Goal: Obtain resource: Obtain resource

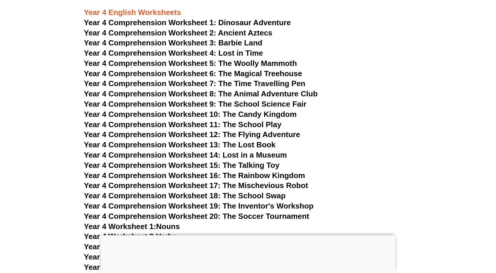
scroll to position [2376, 0]
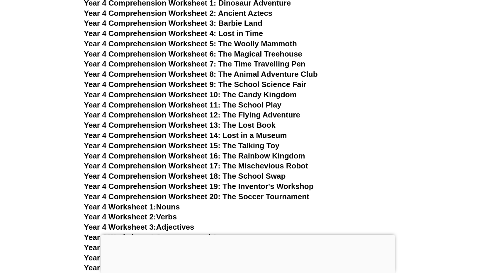
click at [241, 13] on span "Year 4 Comprehension Worksheet 2: Ancient Aztecs" at bounding box center [178, 13] width 189 height 9
click at [262, 114] on span "Year 4 Comprehension Worksheet 12: The Flying Adventure" at bounding box center [192, 115] width 216 height 9
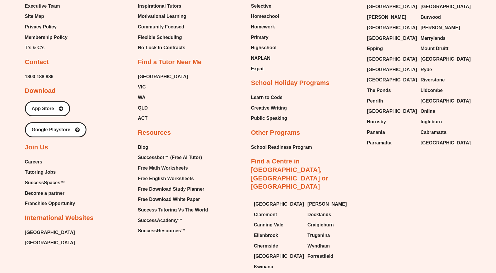
scroll to position [2550, 0]
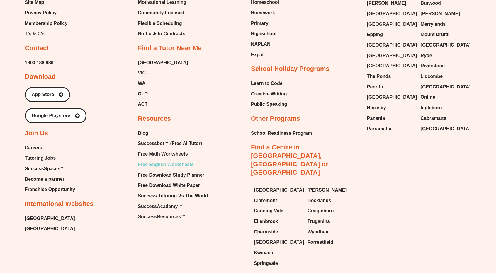
click at [166, 160] on span "Free English Worksheets" at bounding box center [166, 164] width 56 height 9
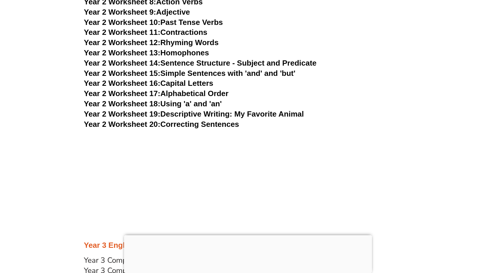
scroll to position [1520, 0]
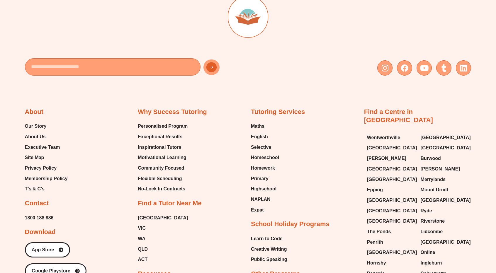
scroll to position [2568, 0]
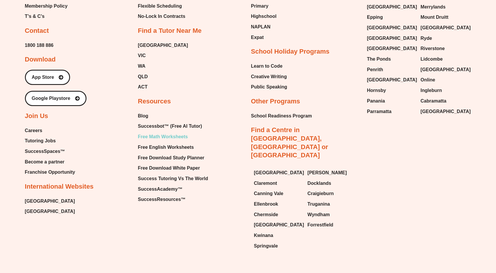
click at [182, 133] on span "Free Math Worksheets" at bounding box center [163, 137] width 50 height 9
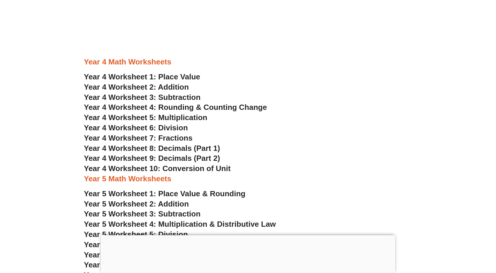
scroll to position [1026, 0]
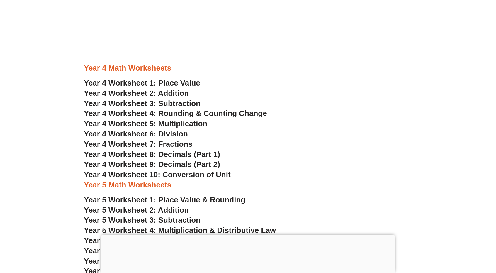
click at [194, 174] on span "Year 4 Worksheet 10: Conversion of Unit" at bounding box center [157, 174] width 147 height 9
